Goal: Task Accomplishment & Management: Manage account settings

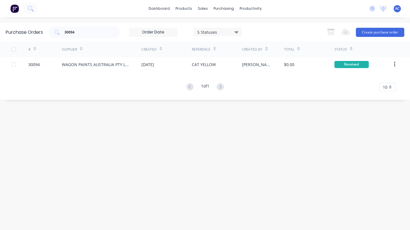
click at [77, 34] on input "30094" at bounding box center [87, 32] width 47 height 6
type input "3"
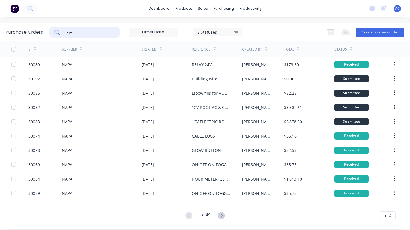
type input "napa"
click at [51, 79] on div "30092" at bounding box center [44, 78] width 33 height 14
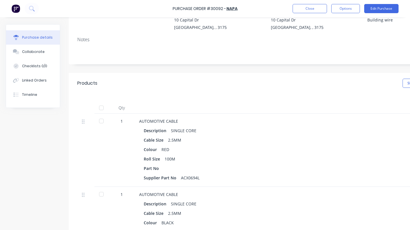
scroll to position [61, 0]
click at [104, 120] on div at bounding box center [101, 119] width 11 height 11
click at [99, 193] on div at bounding box center [101, 193] width 11 height 11
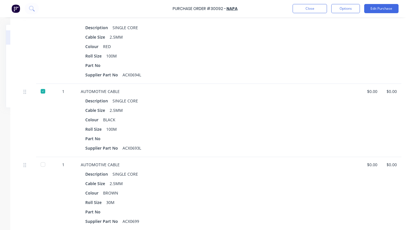
scroll to position [163, 62]
click at [349, 8] on button "Options" at bounding box center [345, 8] width 29 height 9
click at [396, 35] on div "$0.00" at bounding box center [390, 47] width 19 height 73
click at [384, 9] on button "Edit Purchase" at bounding box center [381, 8] width 34 height 9
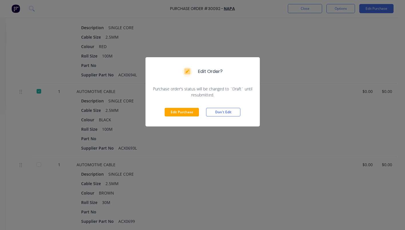
click at [184, 116] on button "Edit Purchase" at bounding box center [182, 112] width 34 height 9
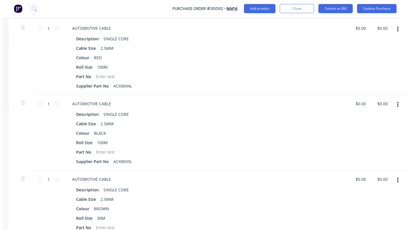
scroll to position [172, 62]
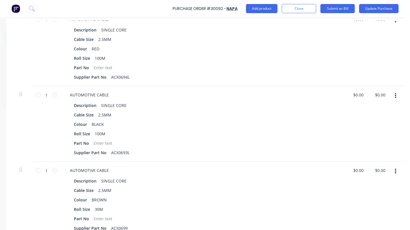
click at [395, 170] on icon "button" at bounding box center [394, 171] width 1 height 6
click at [370, 198] on button "Duplicate" at bounding box center [377, 197] width 49 height 11
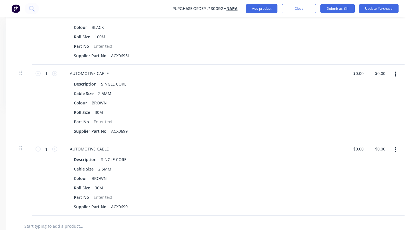
scroll to position [275, 62]
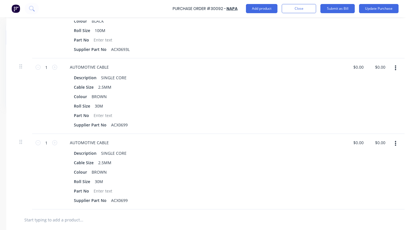
click at [56, 143] on icon at bounding box center [54, 142] width 5 height 5
type textarea "x"
type input "2"
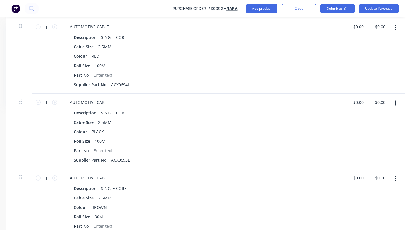
scroll to position [164, 62]
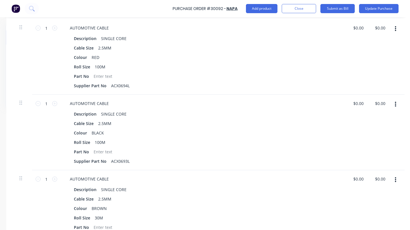
click at [383, 7] on button "Update Purchase" at bounding box center [378, 8] width 39 height 9
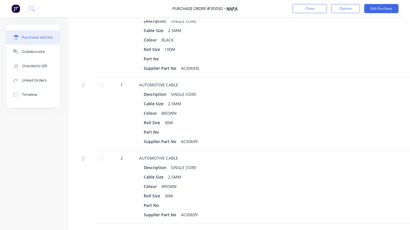
scroll to position [248, 0]
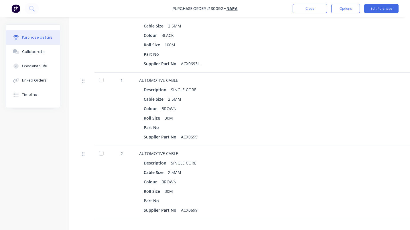
click at [102, 79] on div at bounding box center [101, 79] width 11 height 11
click at [320, 7] on button "Close" at bounding box center [309, 8] width 34 height 9
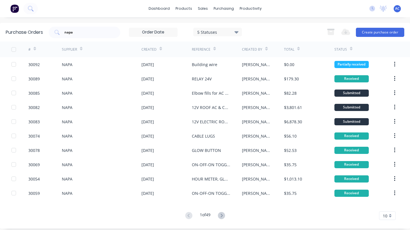
click at [43, 94] on div "30085" at bounding box center [44, 93] width 33 height 14
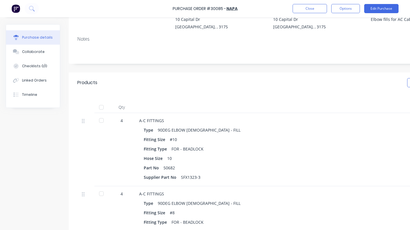
scroll to position [61, 0]
click at [387, 9] on button "Edit Purchase" at bounding box center [381, 8] width 34 height 9
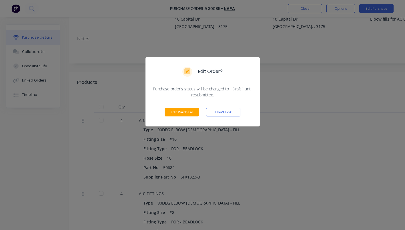
click at [190, 112] on button "Edit Purchase" at bounding box center [182, 112] width 34 height 9
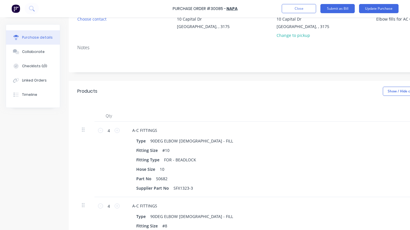
scroll to position [61, 74]
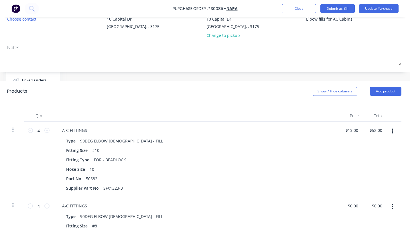
click at [389, 130] on button "button" at bounding box center [391, 131] width 13 height 10
click at [364, 157] on button "Duplicate" at bounding box center [374, 157] width 49 height 11
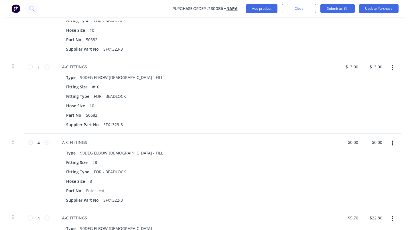
scroll to position [216, 74]
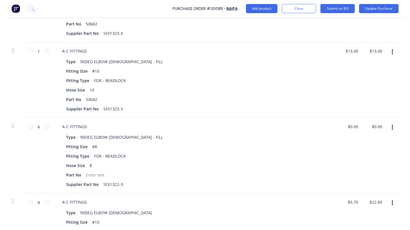
click at [386, 126] on button "button" at bounding box center [391, 127] width 13 height 10
click at [353, 152] on button "Duplicate" at bounding box center [374, 153] width 49 height 11
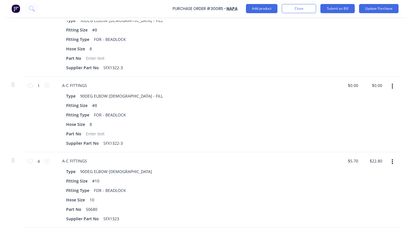
scroll to position [355, 74]
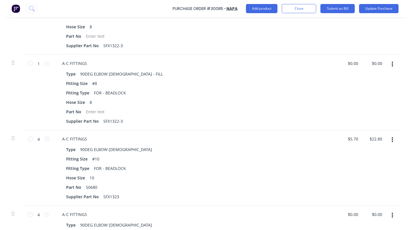
click at [391, 140] on icon "button" at bounding box center [391, 139] width 1 height 5
click at [360, 167] on button "Duplicate" at bounding box center [374, 166] width 49 height 11
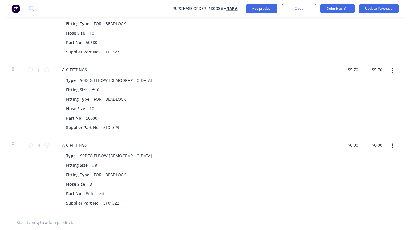
scroll to position [510, 74]
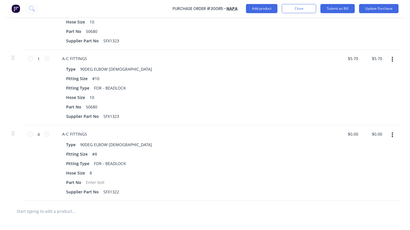
click at [389, 134] on button "button" at bounding box center [391, 135] width 13 height 10
click at [360, 162] on button "Duplicate" at bounding box center [374, 161] width 49 height 11
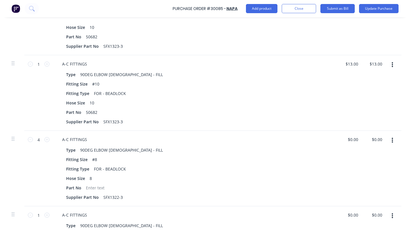
scroll to position [153, 74]
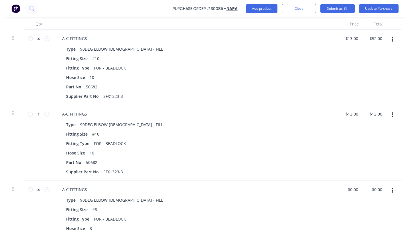
click at [28, 38] on icon at bounding box center [30, 38] width 5 height 5
type textarea "x"
type input "3"
type input "$39.00"
click at [28, 38] on icon at bounding box center [30, 38] width 5 height 5
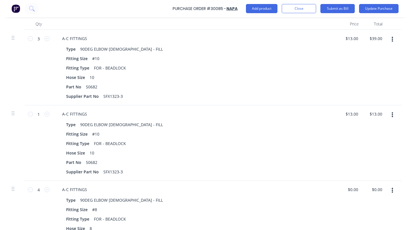
type textarea "x"
type input "2"
type input "$26.00"
click at [28, 114] on icon at bounding box center [30, 114] width 5 height 5
type textarea "x"
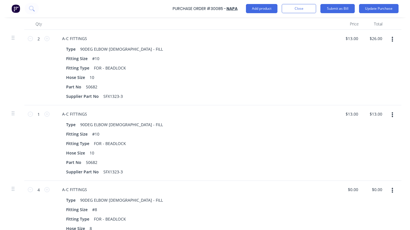
type input "0"
type input "$0.00"
click at [28, 114] on icon at bounding box center [30, 114] width 5 height 5
drag, startPoint x: 26, startPoint y: 114, endPoint x: 41, endPoint y: 114, distance: 15.2
click at [44, 114] on icon at bounding box center [46, 114] width 5 height 5
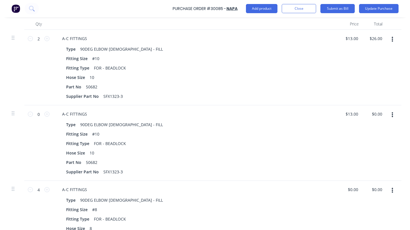
type textarea "x"
type input "1"
type input "$13.00"
click at [44, 114] on icon at bounding box center [46, 114] width 5 height 5
type textarea "x"
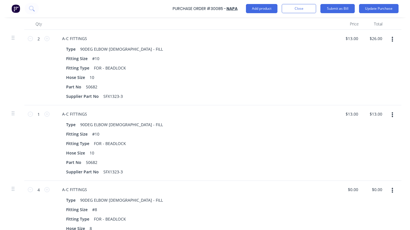
type input "2"
type input "$26.00"
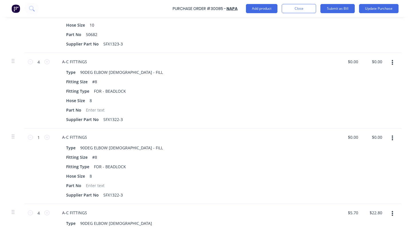
scroll to position [304, 74]
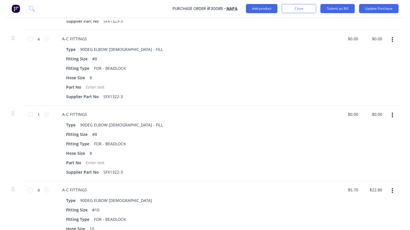
click at [28, 39] on icon at bounding box center [30, 38] width 5 height 5
type textarea "x"
type input "3"
click at [28, 39] on icon at bounding box center [30, 38] width 5 height 5
type textarea "x"
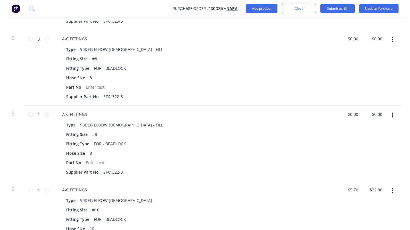
type input "2"
click at [28, 115] on icon at bounding box center [30, 114] width 5 height 5
type textarea "x"
type input "0"
click at [44, 114] on icon at bounding box center [46, 114] width 5 height 5
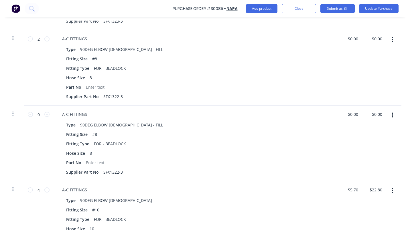
type textarea "x"
type input "1"
click at [44, 114] on icon at bounding box center [46, 114] width 5 height 5
type textarea "x"
type input "2"
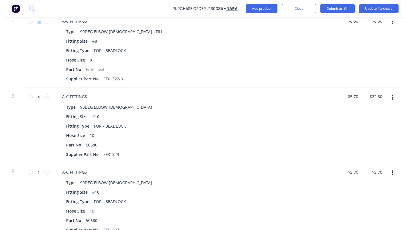
scroll to position [403, 74]
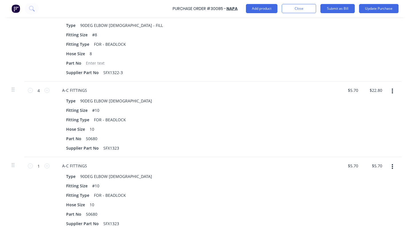
click at [28, 90] on icon at bounding box center [30, 90] width 5 height 5
type textarea "x"
type input "3"
type input "$17.10"
click at [28, 90] on icon at bounding box center [30, 90] width 5 height 5
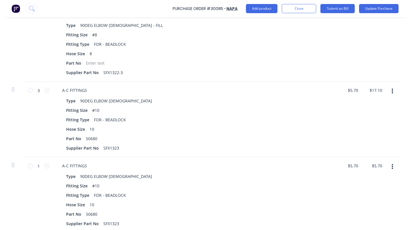
type textarea "x"
type input "2"
type input "$11.40"
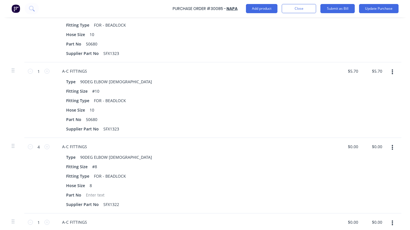
scroll to position [504, 74]
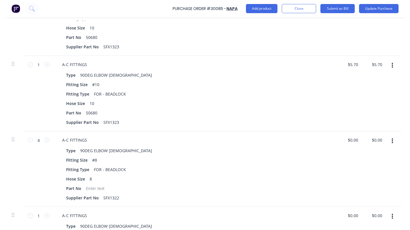
click at [44, 65] on icon at bounding box center [46, 64] width 5 height 5
type textarea "x"
type input "2"
type input "$11.40"
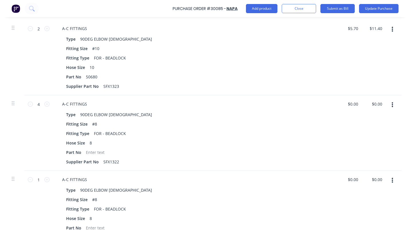
scroll to position [545, 74]
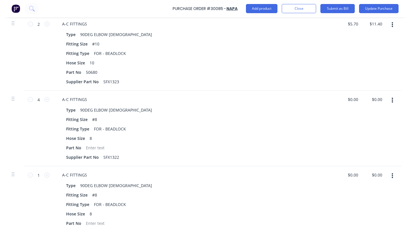
click at [28, 98] on icon at bounding box center [30, 99] width 5 height 5
type textarea "x"
type input "3"
click at [28, 98] on icon at bounding box center [30, 99] width 5 height 5
type textarea "x"
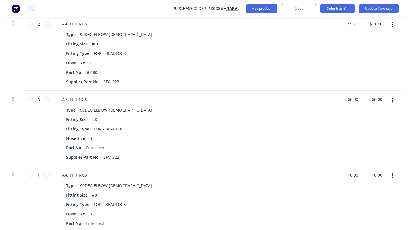
type input "2"
click at [44, 174] on icon at bounding box center [46, 174] width 5 height 5
type textarea "x"
type input "2"
click at [44, 174] on icon at bounding box center [46, 174] width 5 height 5
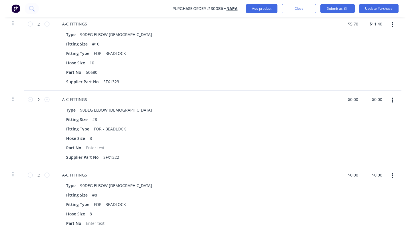
type textarea "x"
type input "3"
click at [28, 175] on icon at bounding box center [30, 174] width 5 height 5
type textarea "x"
type input "2"
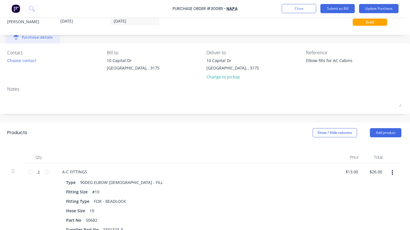
scroll to position [19, 74]
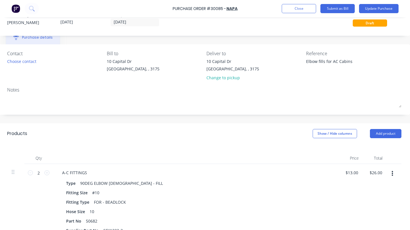
click at [374, 7] on button "Update Purchase" at bounding box center [378, 8] width 39 height 9
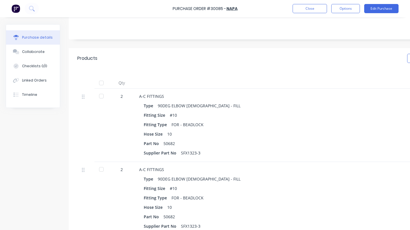
scroll to position [79, 0]
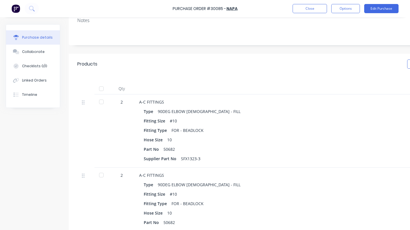
click at [102, 103] on div at bounding box center [101, 101] width 11 height 11
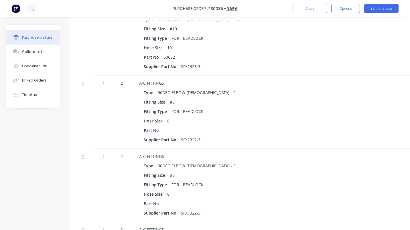
scroll to position [261, 0]
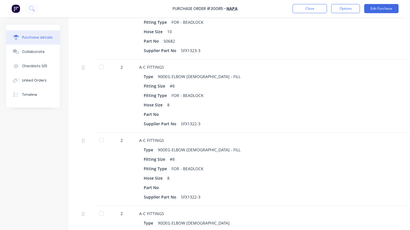
click at [102, 66] on div at bounding box center [101, 66] width 11 height 11
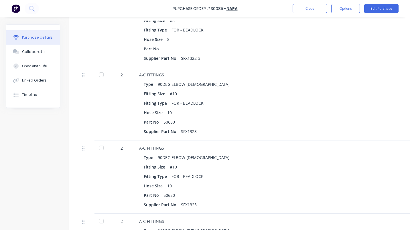
scroll to position [415, 0]
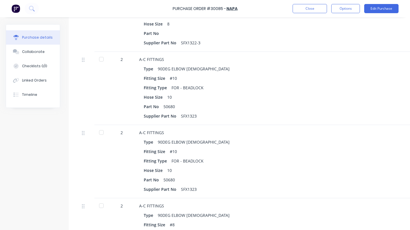
click at [102, 60] on div at bounding box center [101, 58] width 11 height 11
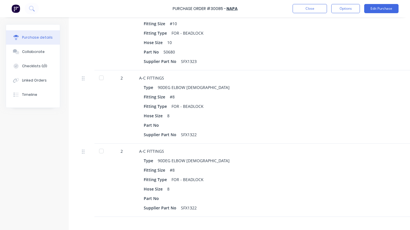
scroll to position [550, 0]
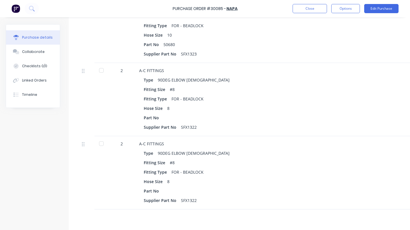
click at [100, 71] on div at bounding box center [101, 70] width 11 height 11
type textarea "x"
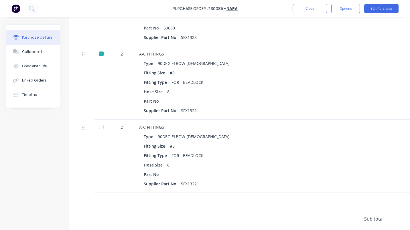
scroll to position [564, 0]
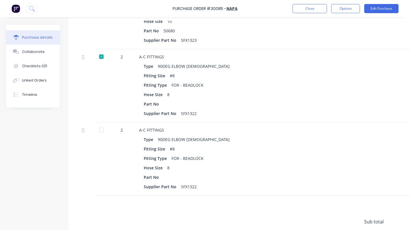
click at [309, 9] on button "Close" at bounding box center [309, 8] width 34 height 9
